Goal: Book appointment/travel/reservation

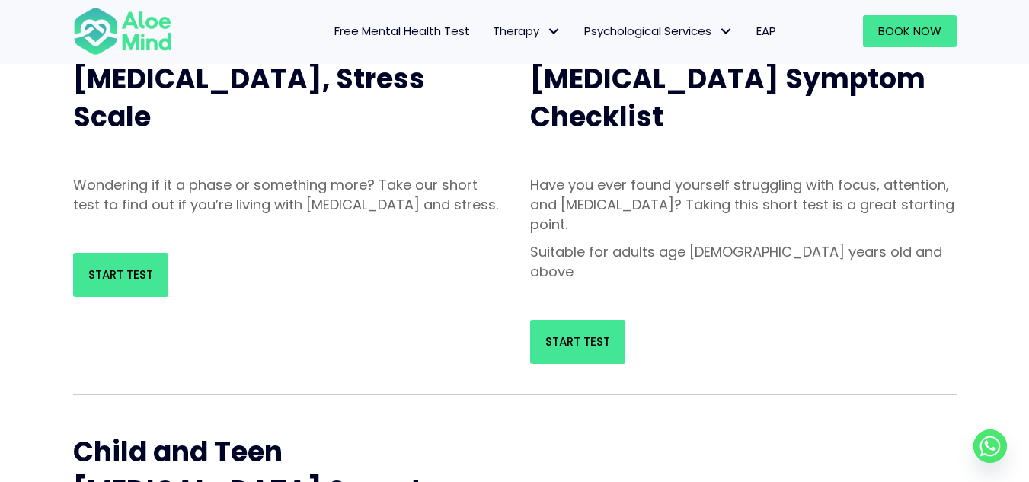
scroll to position [140, 0]
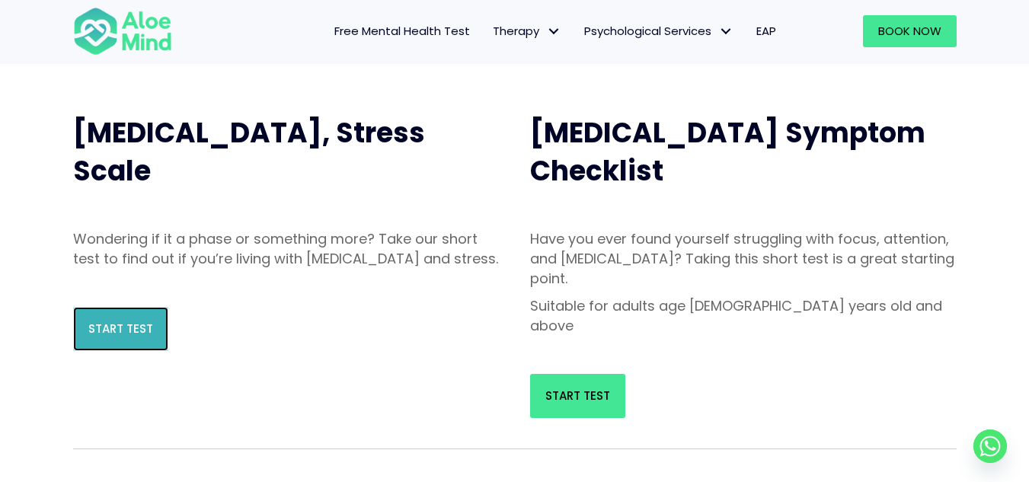
click at [98, 337] on span "Start Test" at bounding box center [120, 329] width 65 height 16
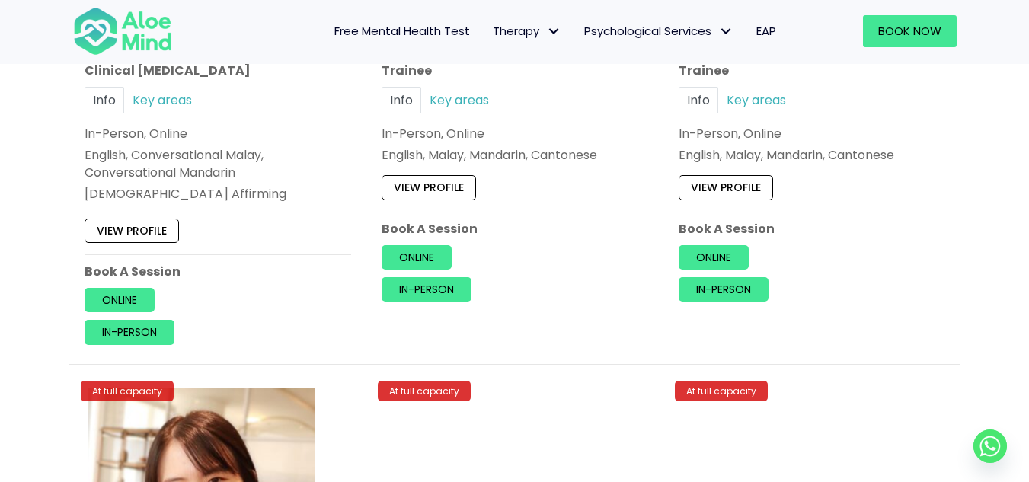
scroll to position [5592, 0]
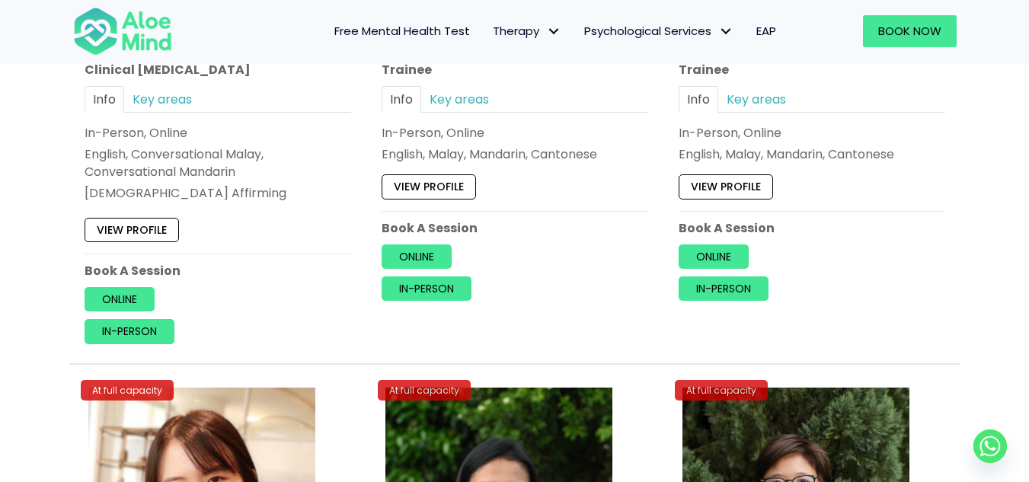
drag, startPoint x: 0, startPoint y: 0, endPoint x: 306, endPoint y: 376, distance: 484.2
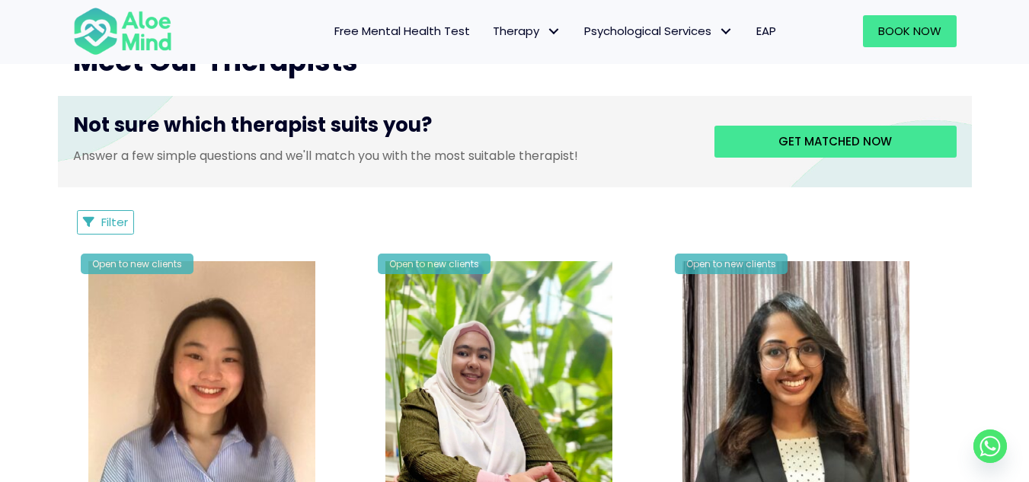
scroll to position [609, 0]
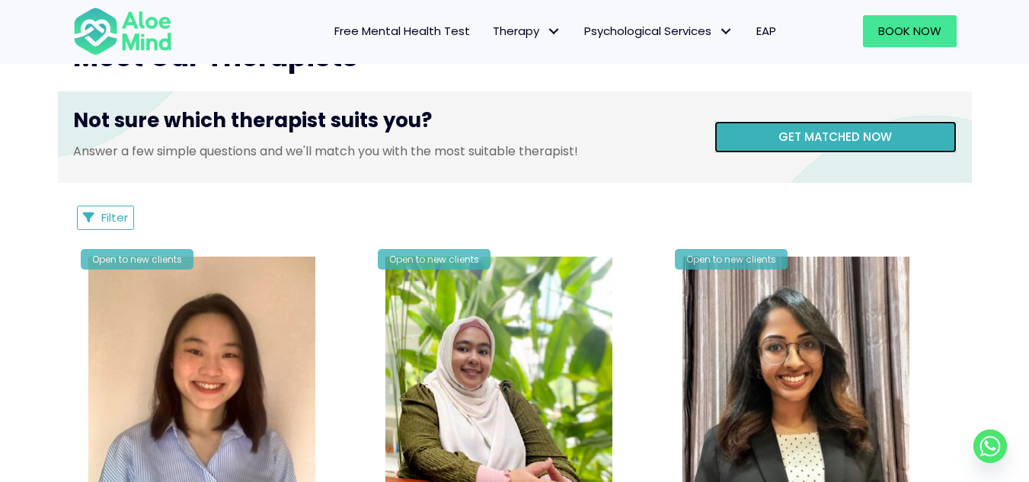
click at [795, 144] on span "Get matched now" at bounding box center [836, 137] width 114 height 16
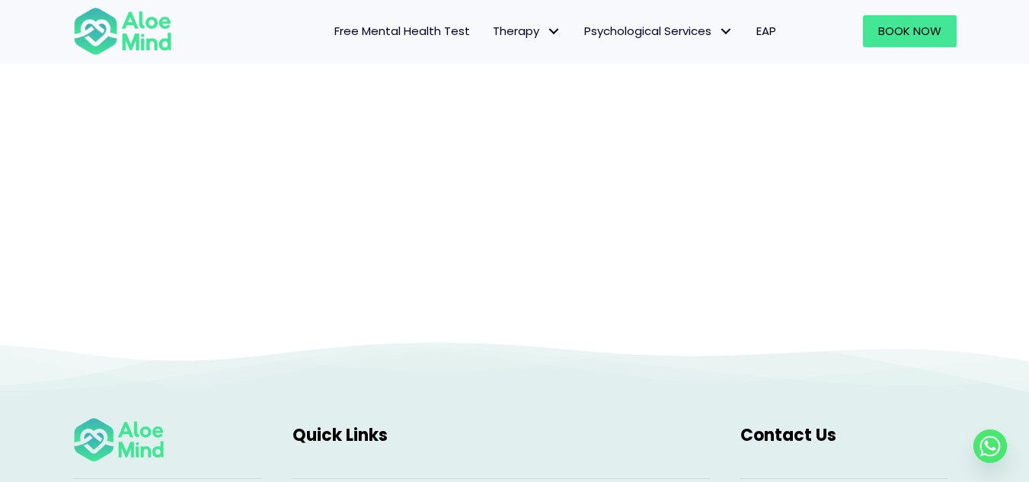
scroll to position [157, 0]
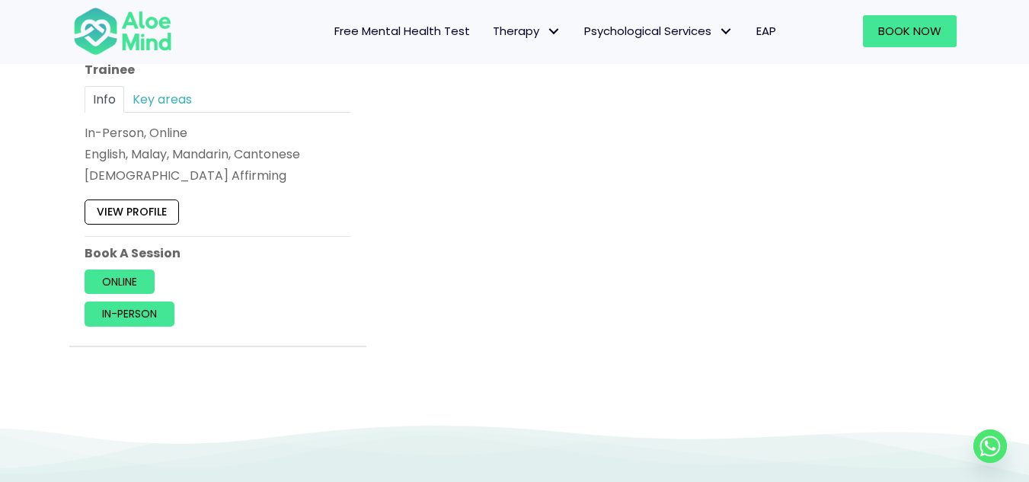
scroll to position [1085, 0]
click at [170, 100] on link "Key areas" at bounding box center [162, 98] width 76 height 27
